Goal: Task Accomplishment & Management: Use online tool/utility

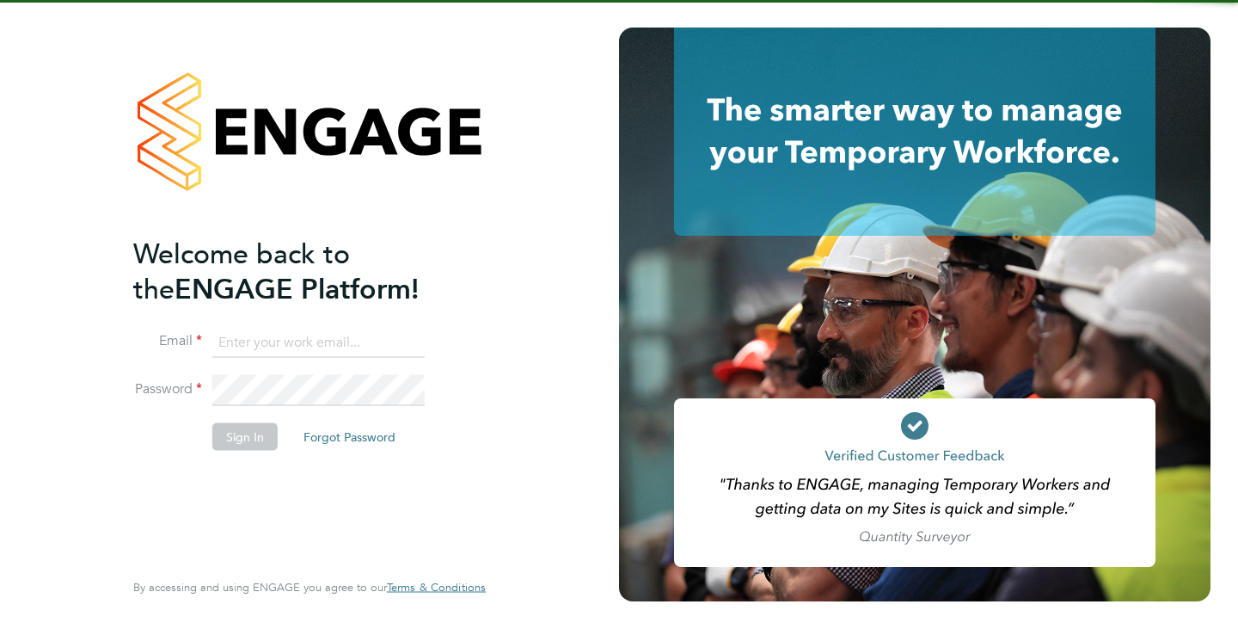
type input "[EMAIL_ADDRESS][DOMAIN_NAME]"
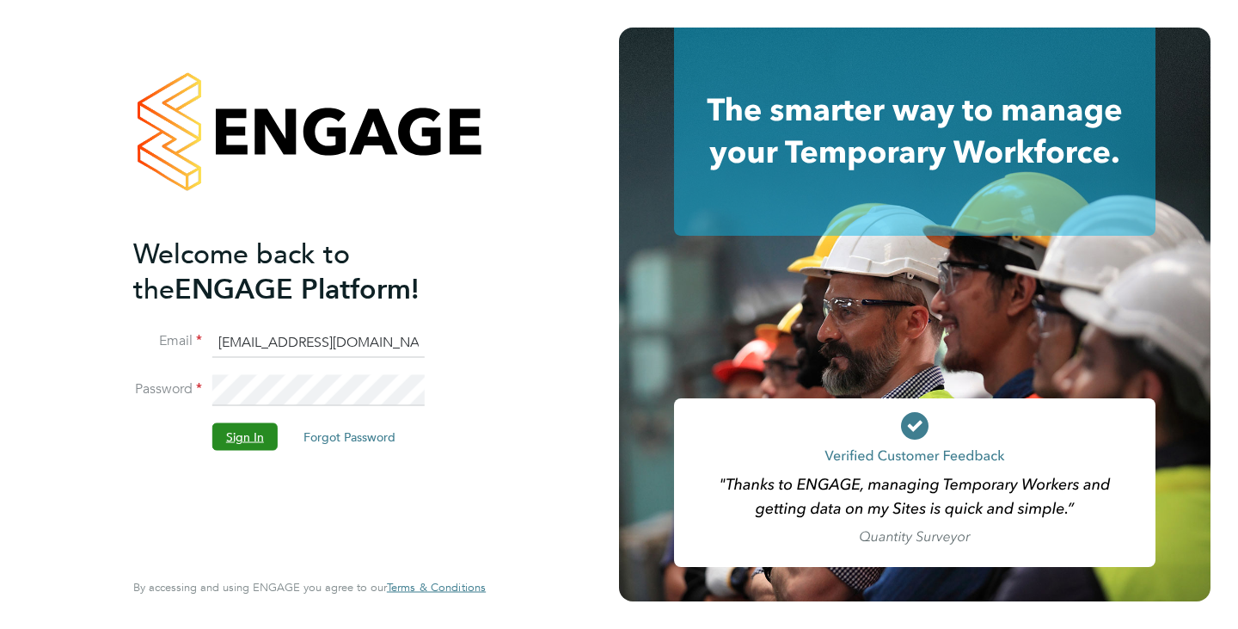
click at [233, 440] on button "Sign In" at bounding box center [244, 436] width 65 height 28
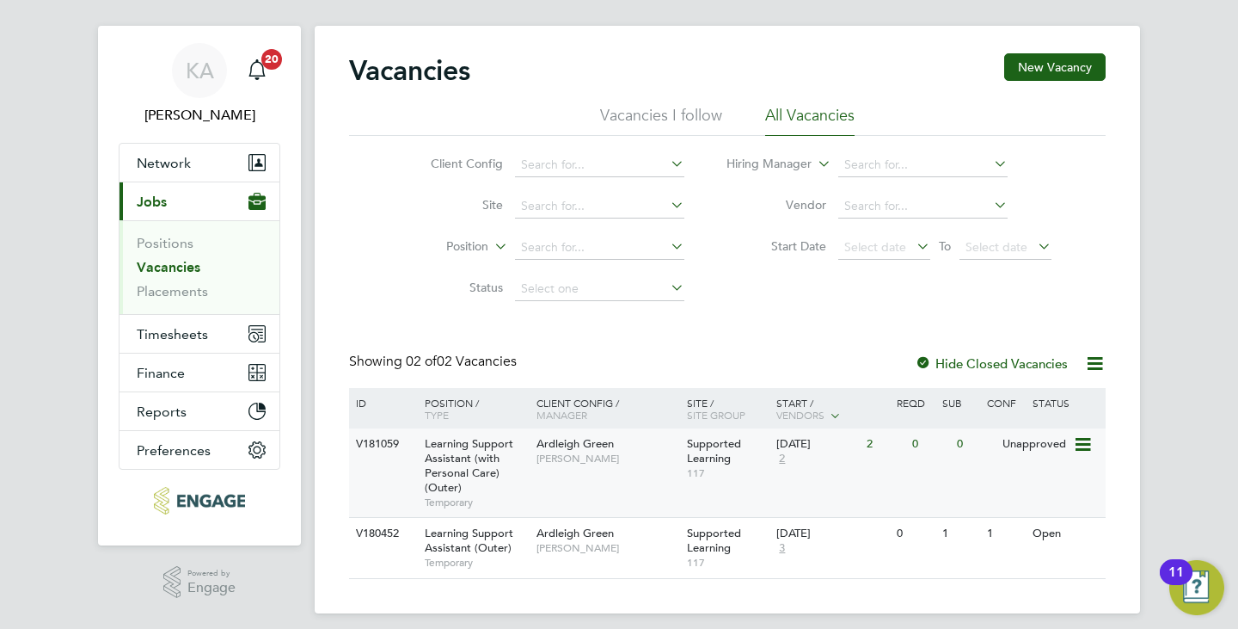
scroll to position [34, 0]
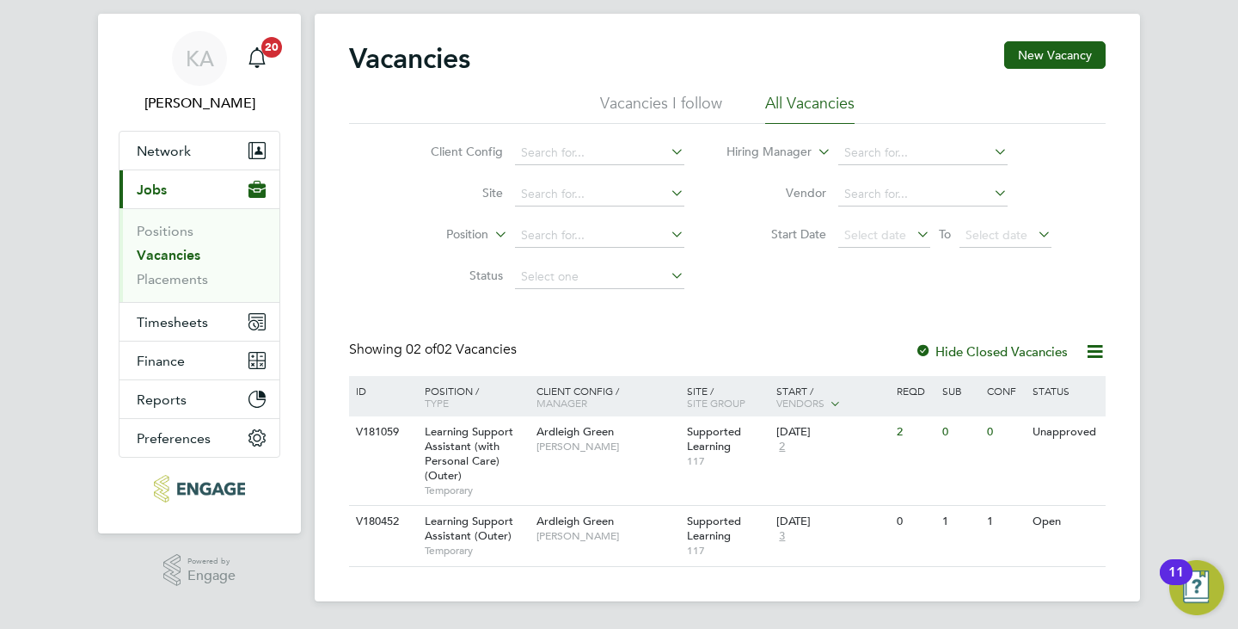
click at [704, 96] on li "Vacancies I follow" at bounding box center [661, 108] width 122 height 31
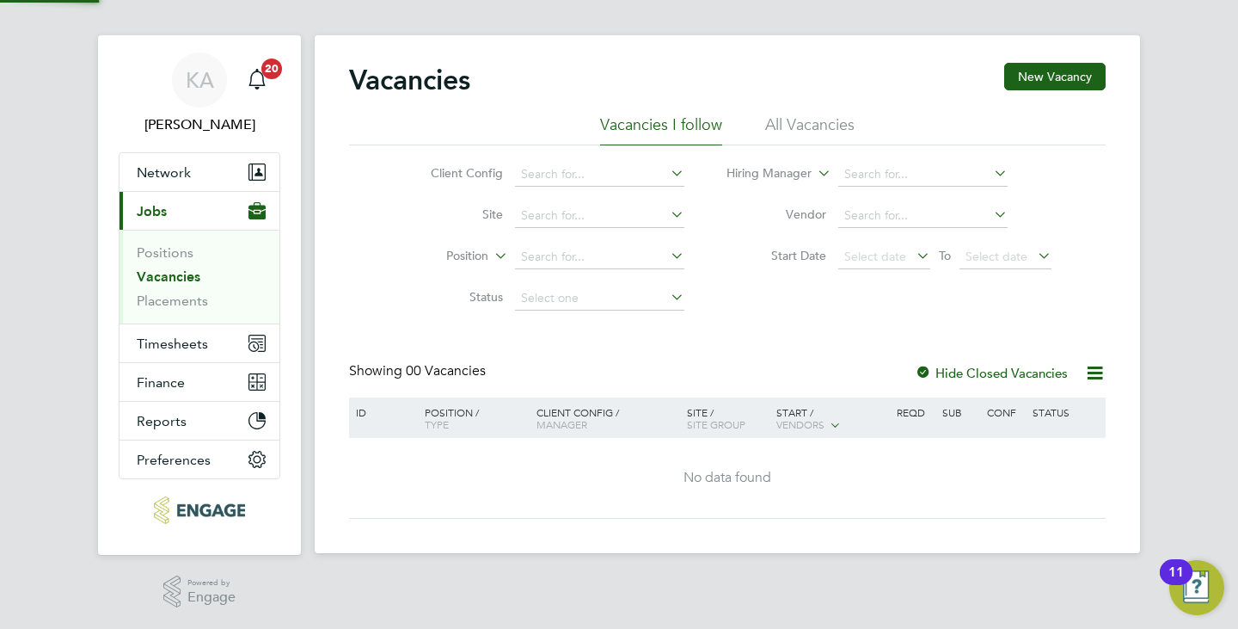
scroll to position [13, 0]
click at [786, 122] on li "All Vacancies" at bounding box center [809, 129] width 89 height 31
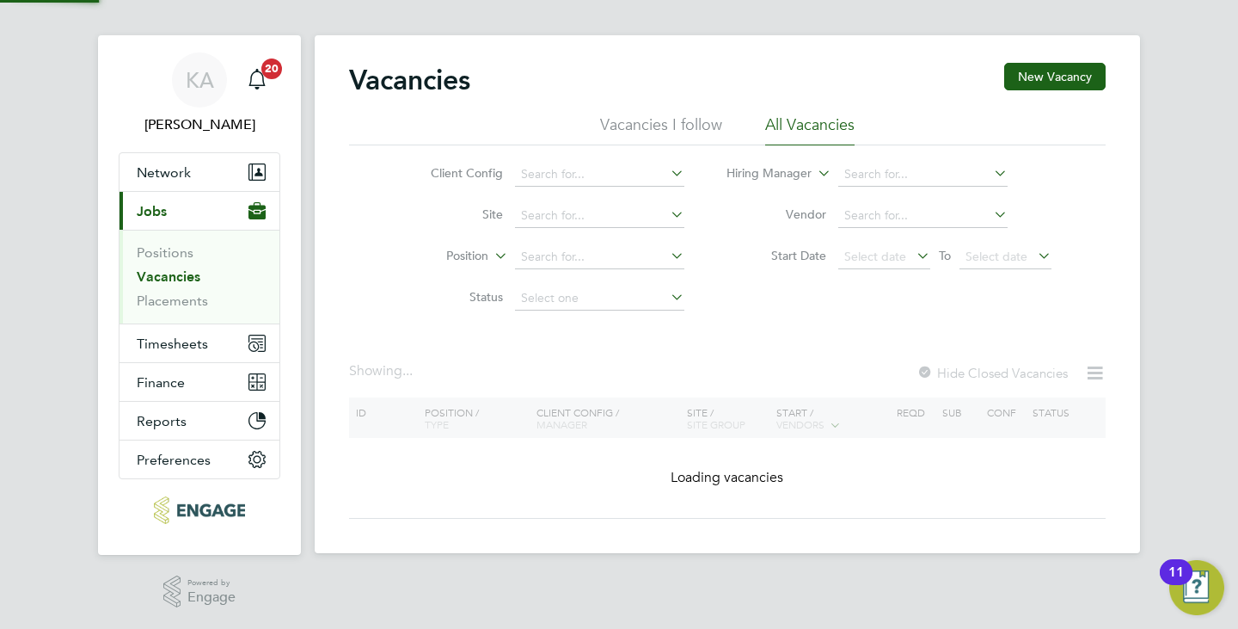
scroll to position [34, 0]
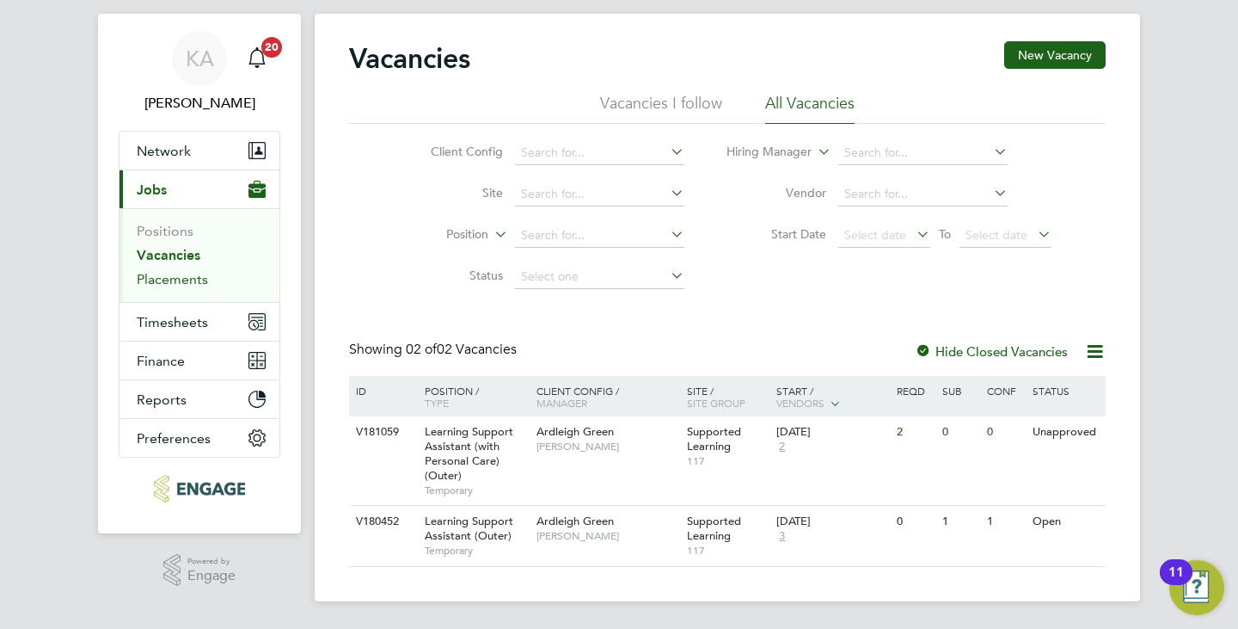
click at [163, 275] on link "Placements" at bounding box center [172, 279] width 71 height 16
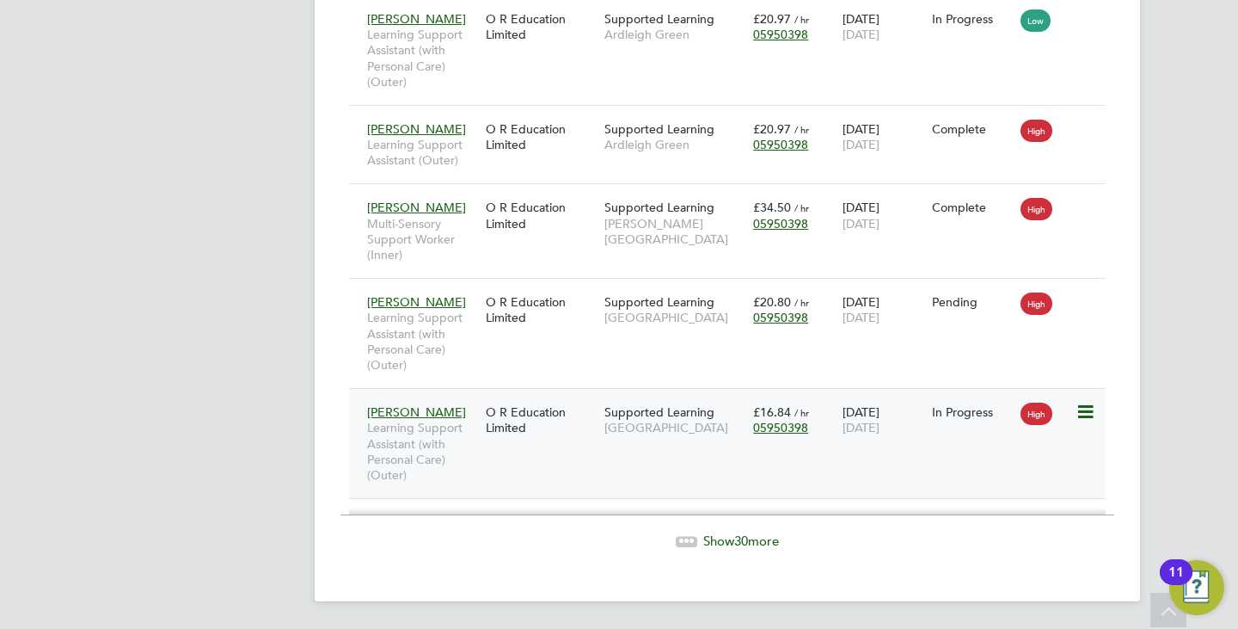
click at [653, 444] on div "Supported Learning Redbridge Campus" at bounding box center [674, 420] width 149 height 48
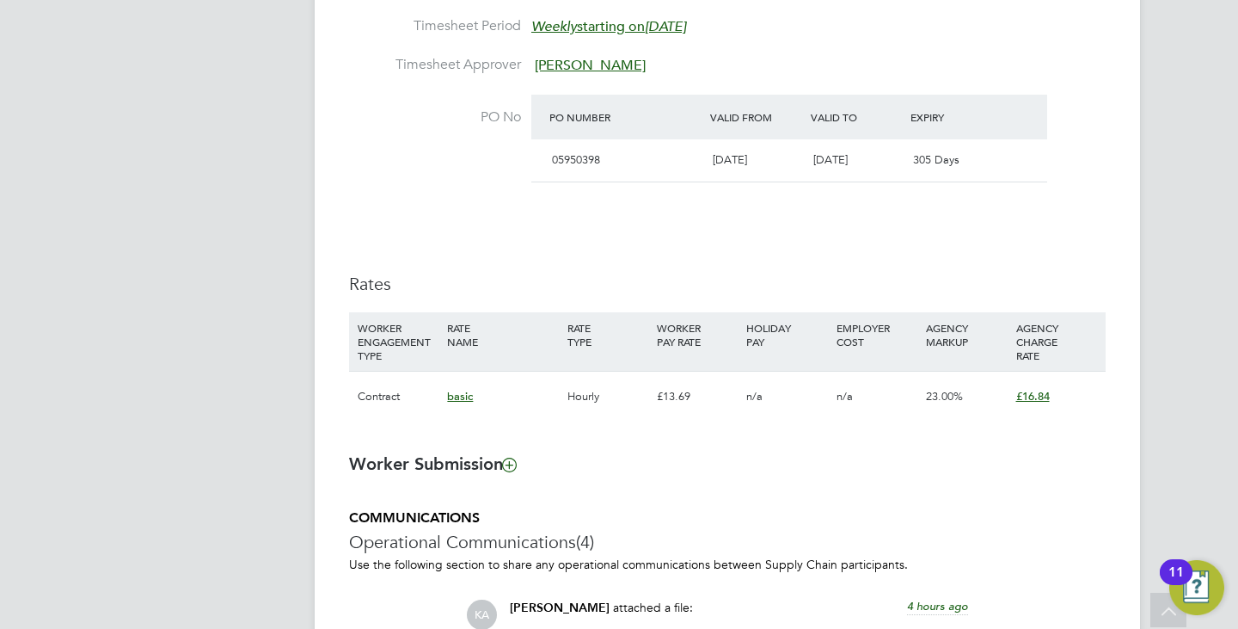
scroll to position [1376, 0]
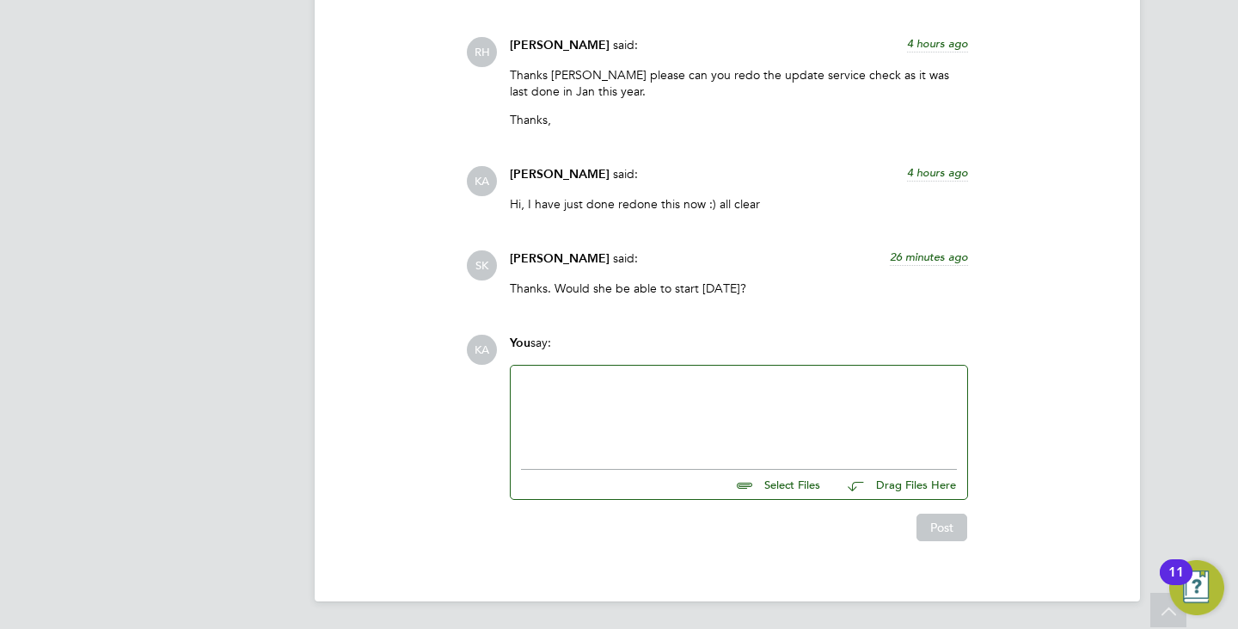
click at [675, 422] on div at bounding box center [739, 413] width 436 height 74
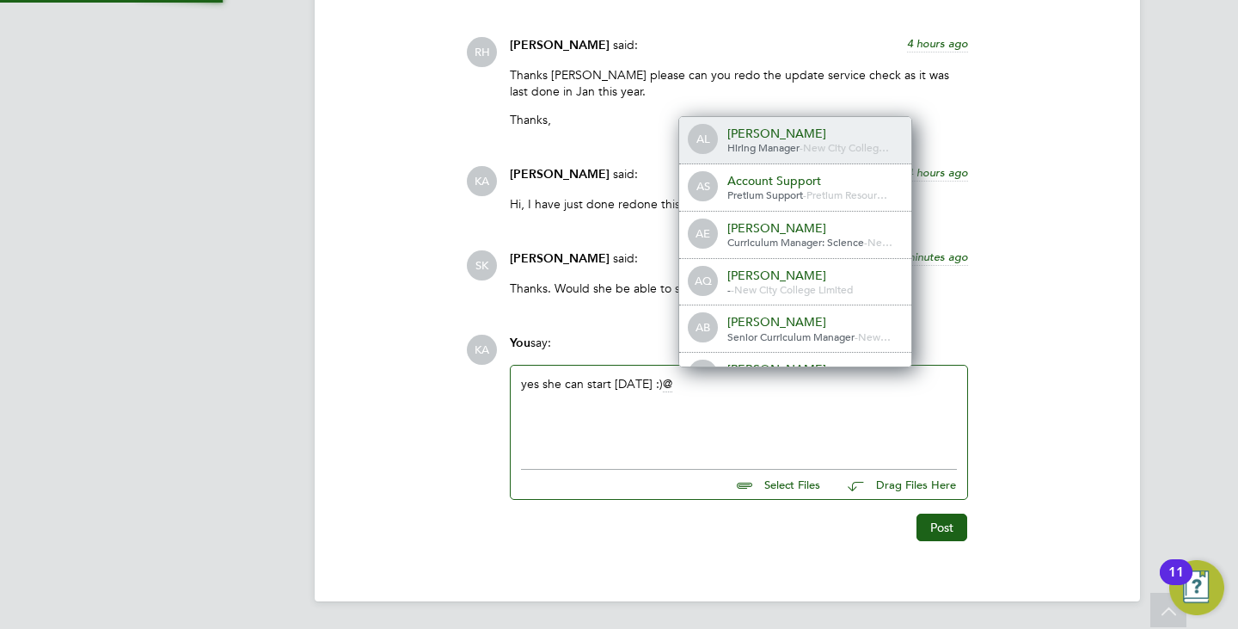
scroll to position [14, 173]
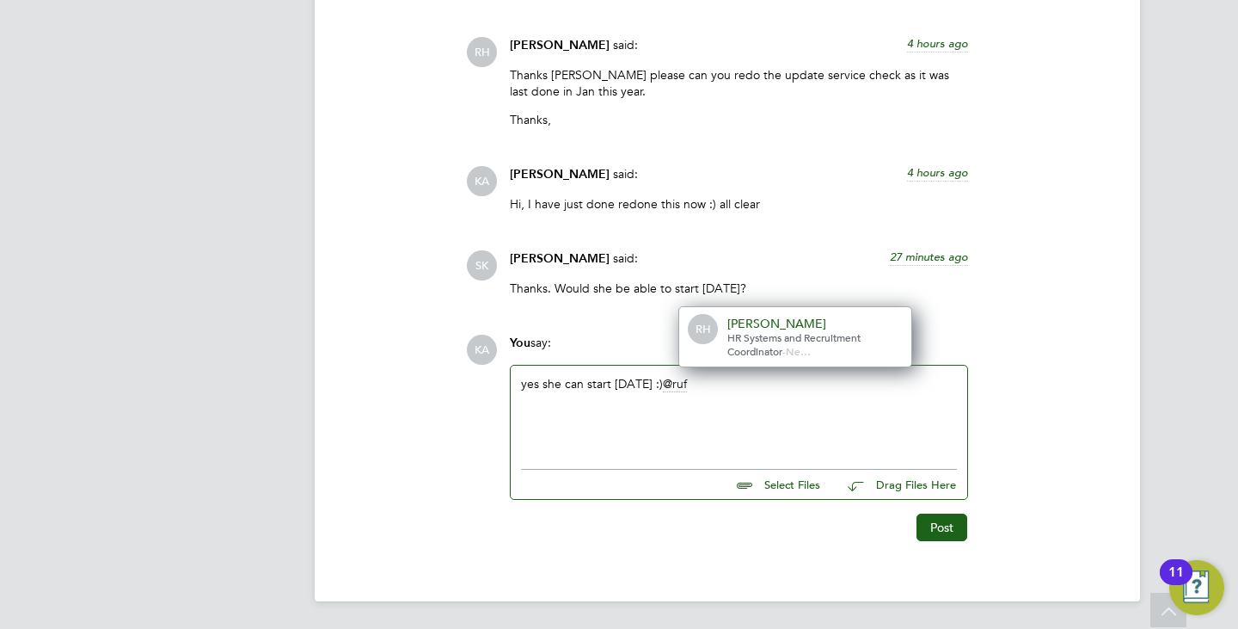
click at [777, 344] on span "HR Systems and Recruitment Coordinator" at bounding box center [793, 344] width 133 height 28
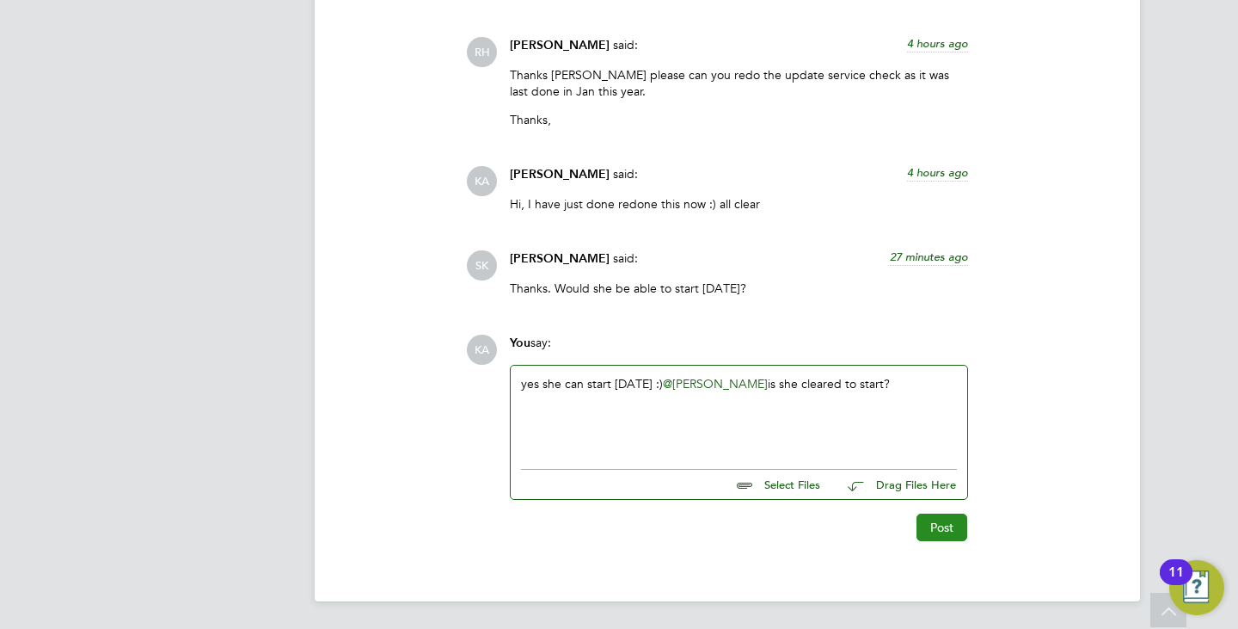
click at [927, 533] on button "Post" at bounding box center [942, 527] width 51 height 28
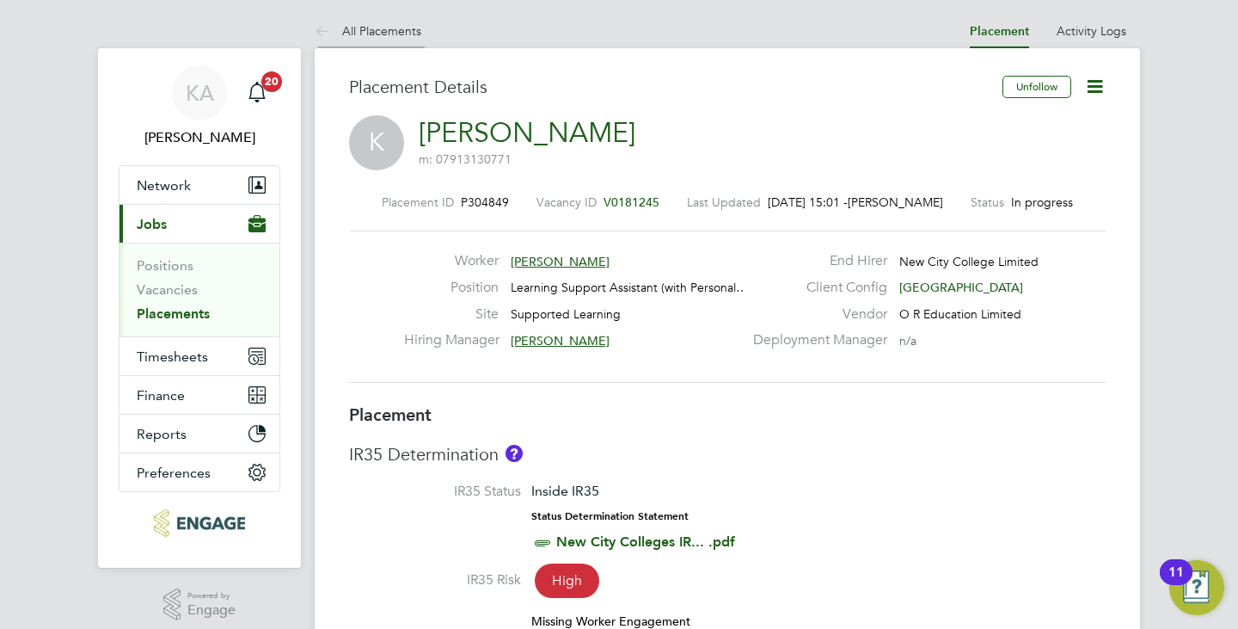
click at [370, 23] on link "All Placements" at bounding box center [368, 30] width 107 height 15
